Goal: Navigation & Orientation: Find specific page/section

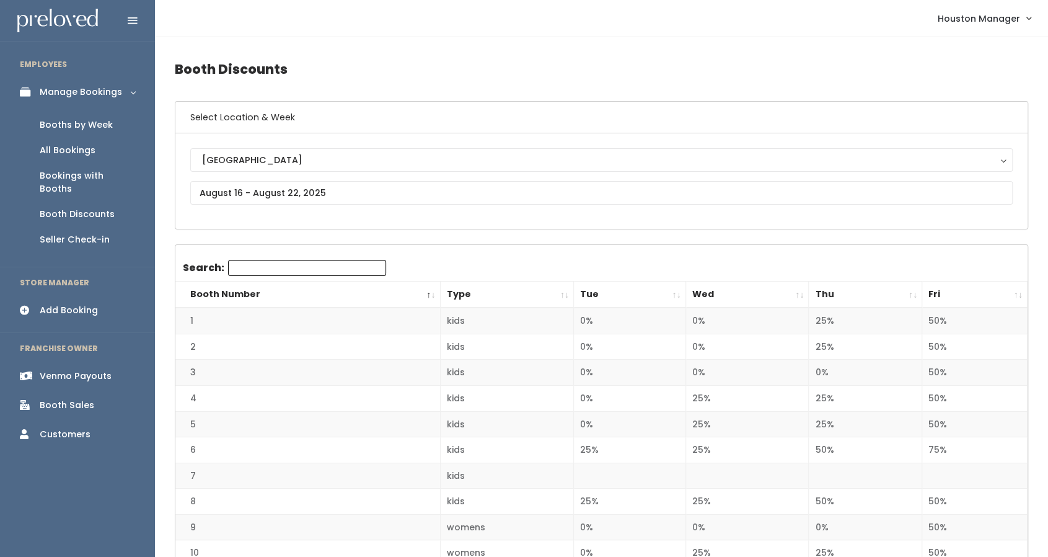
click at [69, 123] on div "Booths by Week" at bounding box center [76, 124] width 73 height 13
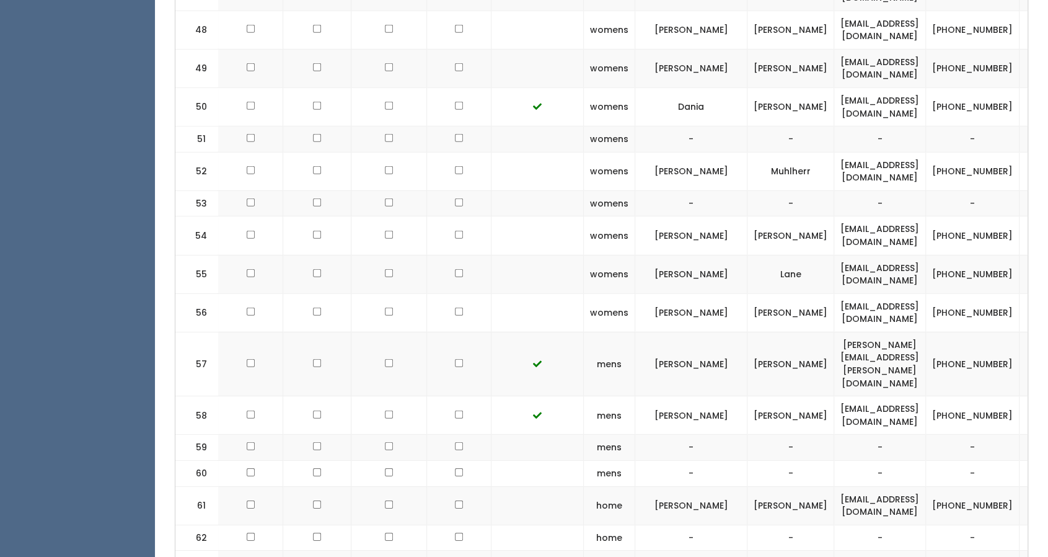
scroll to position [2286, 0]
